Goal: Information Seeking & Learning: Find specific fact

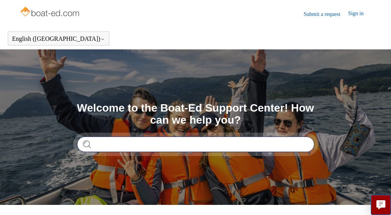
click at [181, 147] on input "Search" at bounding box center [195, 144] width 237 height 16
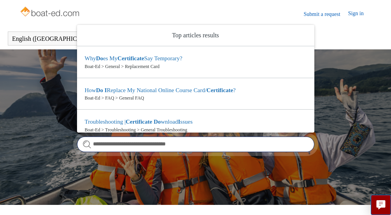
type input "**********"
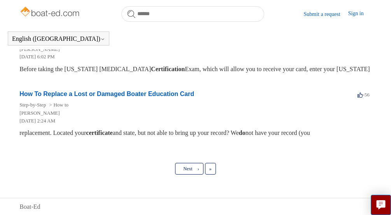
scroll to position [639, 0]
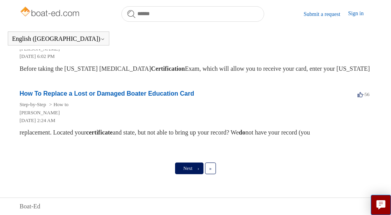
click at [200, 167] on link "Next ›" at bounding box center [189, 168] width 28 height 12
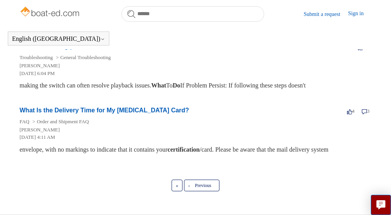
scroll to position [588, 0]
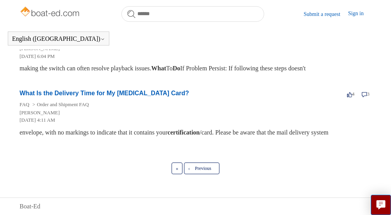
click at [59, 95] on link "What Is the Delivery Time for My Boating Card?" at bounding box center [103, 93] width 169 height 7
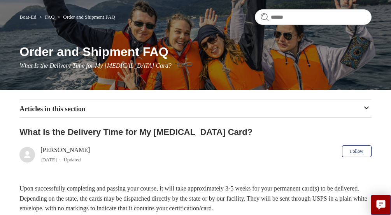
scroll to position [117, 0]
